Goal: Information Seeking & Learning: Learn about a topic

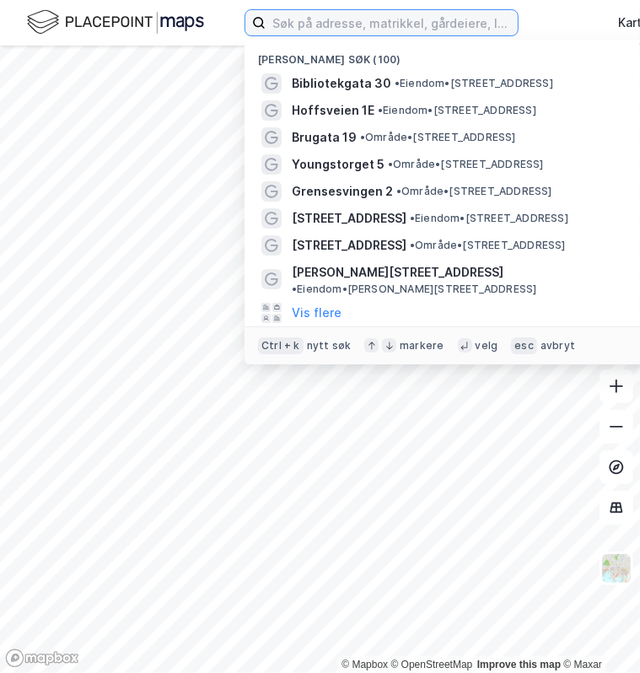
click at [293, 24] on input at bounding box center [392, 22] width 252 height 25
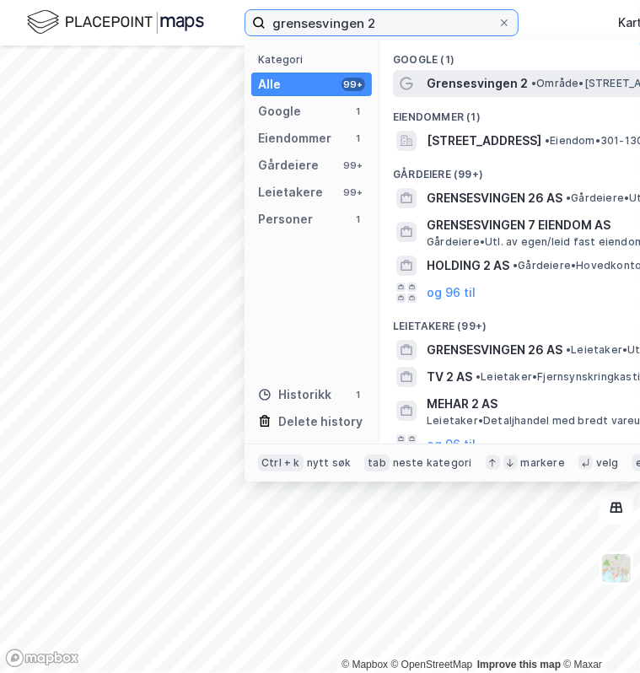
type input "grensesvingen 2"
click at [440, 73] on span "Grensesvingen 2" at bounding box center [477, 83] width 101 height 20
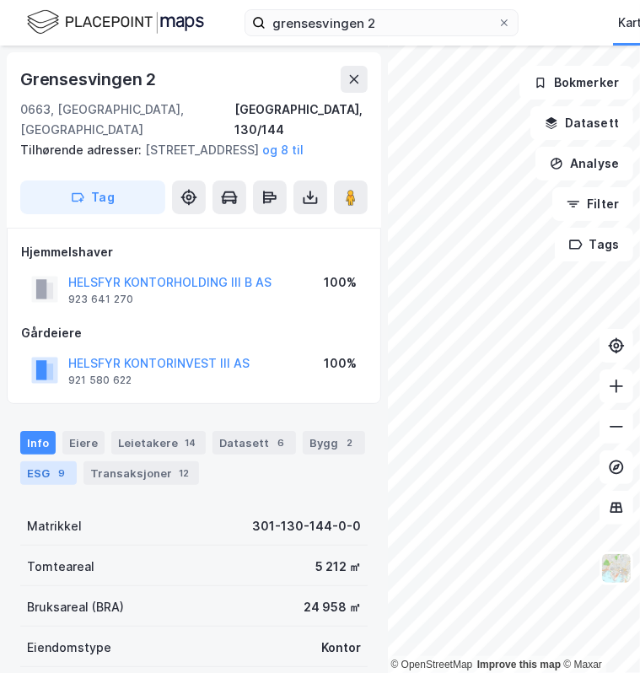
click at [40, 470] on div "ESG 9" at bounding box center [48, 473] width 56 height 24
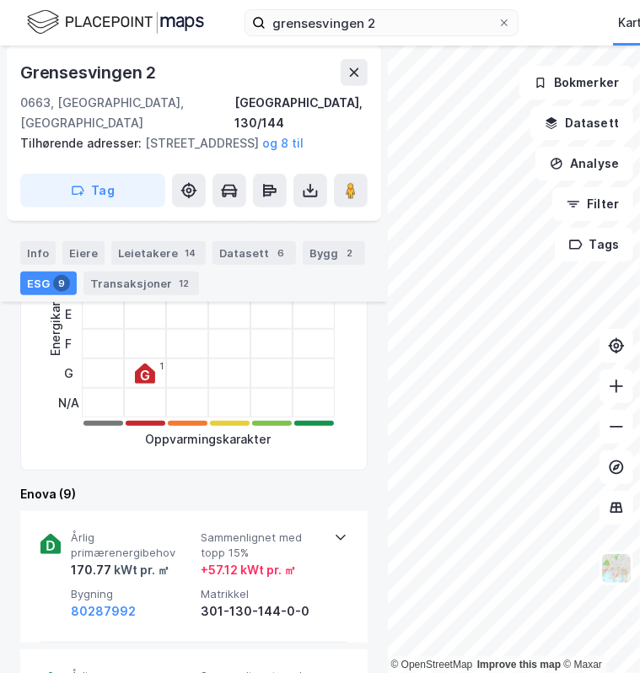
scroll to position [337, 0]
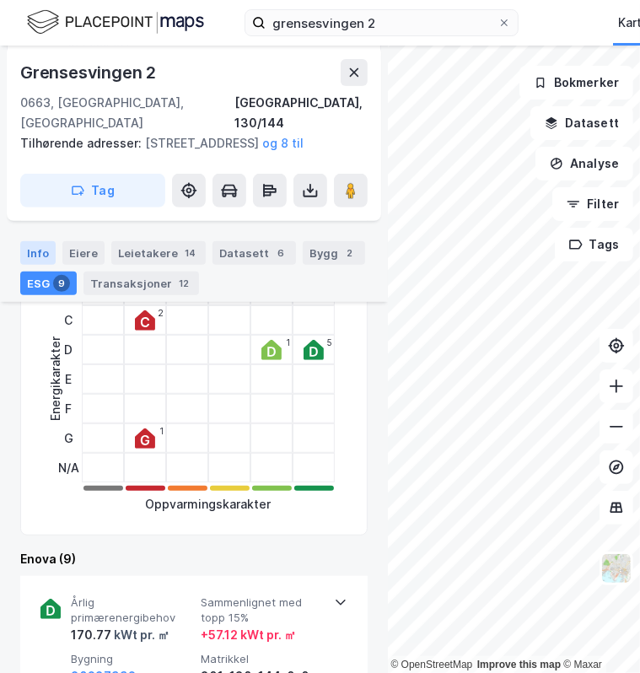
click at [46, 244] on div "Info" at bounding box center [37, 253] width 35 height 24
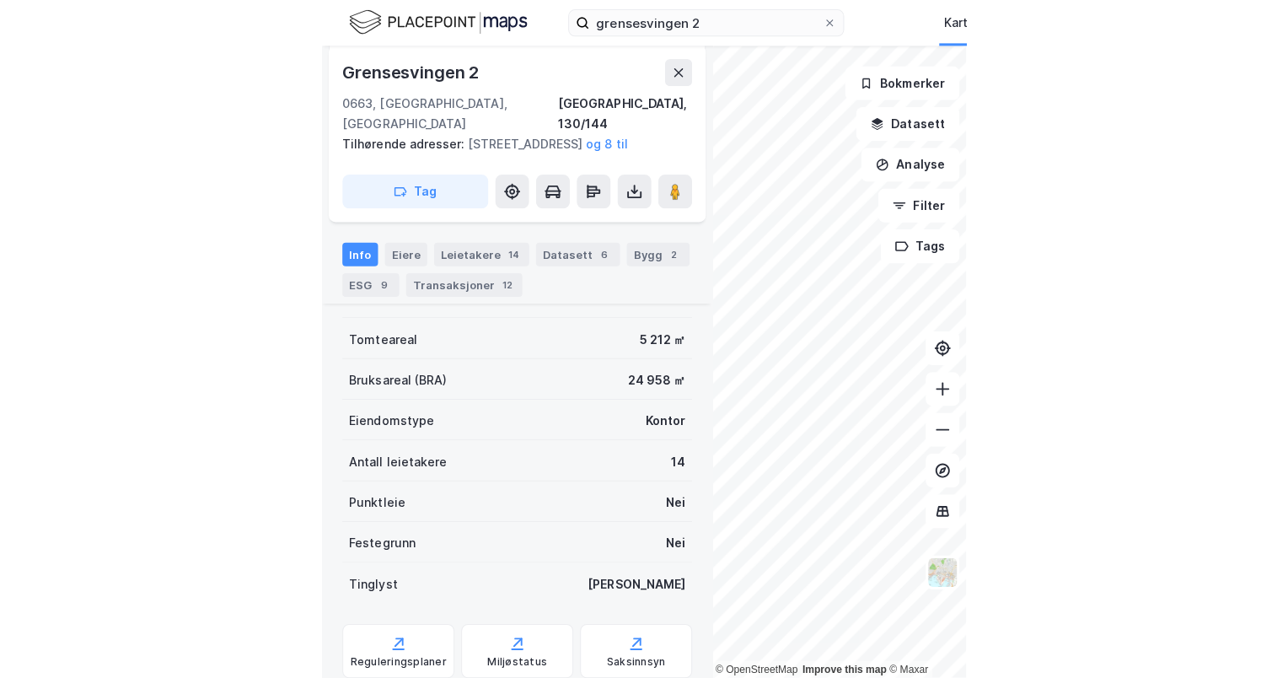
scroll to position [200, 0]
